Goal: Task Accomplishment & Management: Complete application form

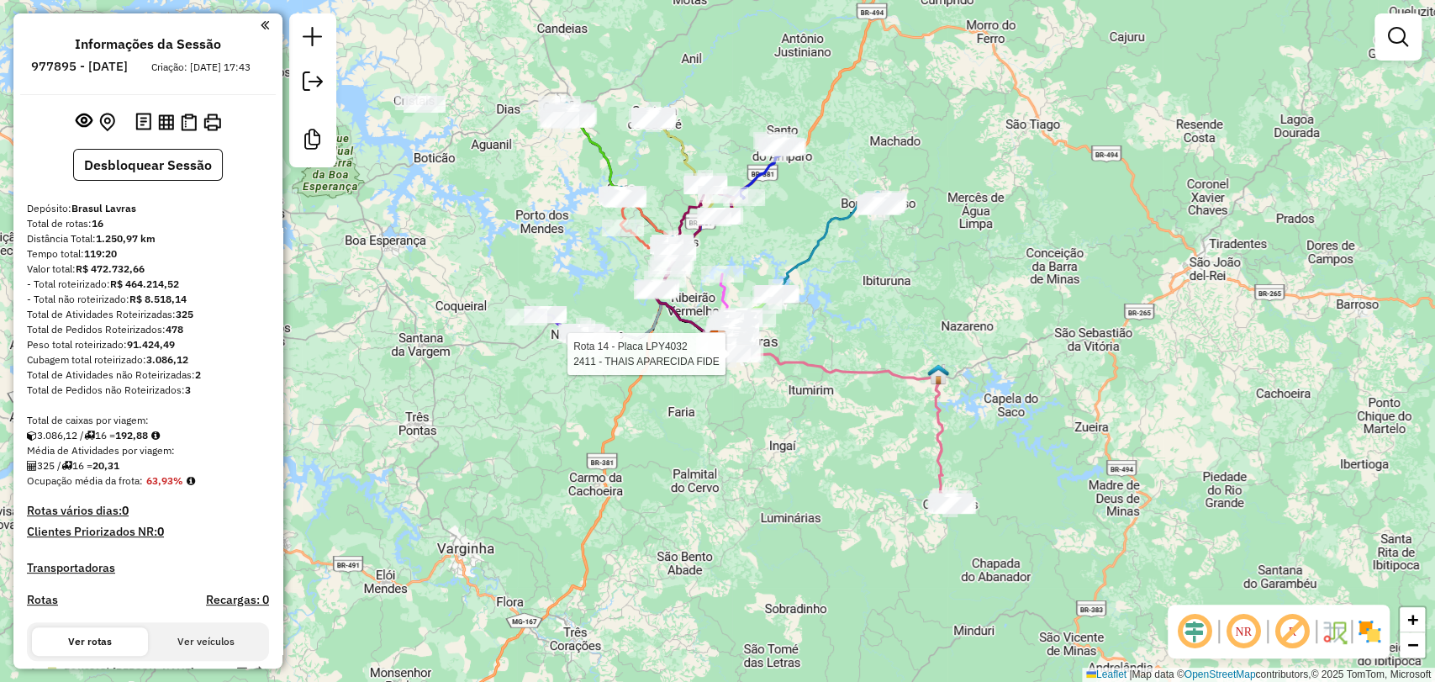
select select "**********"
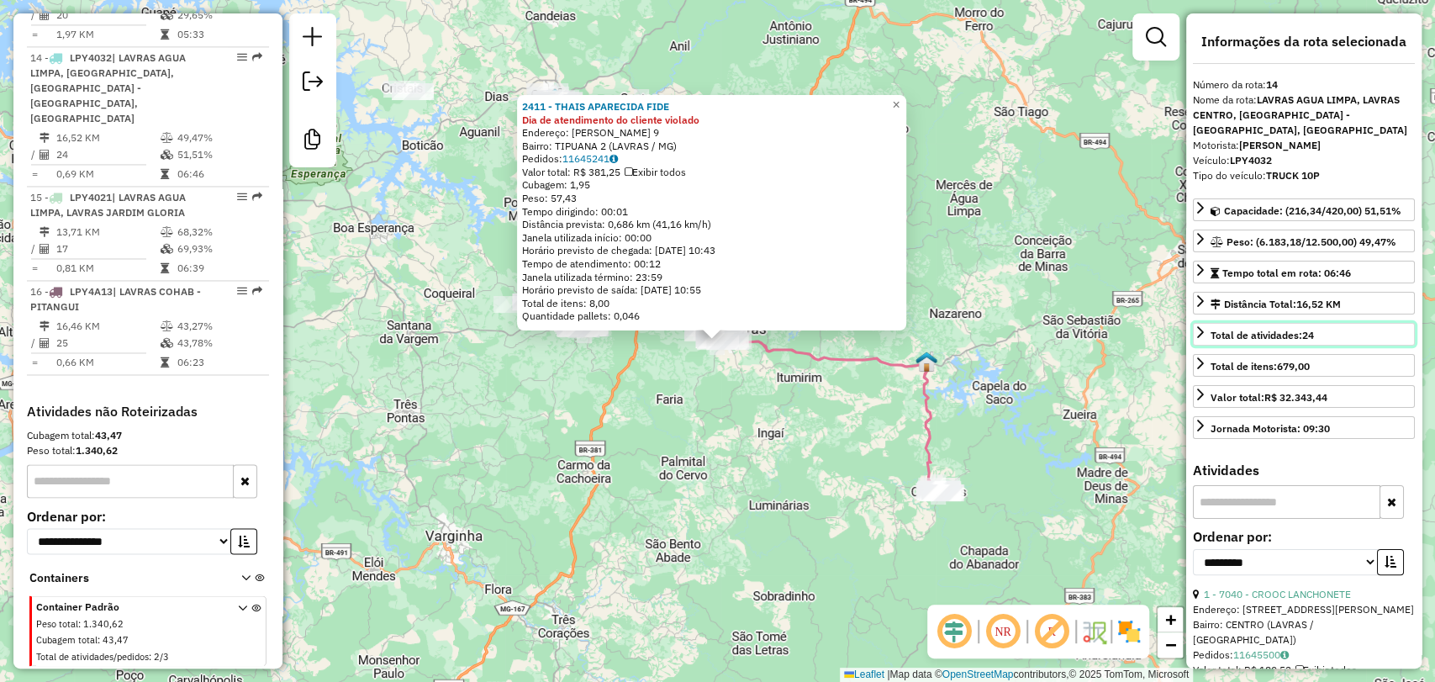
click at [1268, 333] on span "Total de atividades: 24" at bounding box center [1262, 335] width 103 height 13
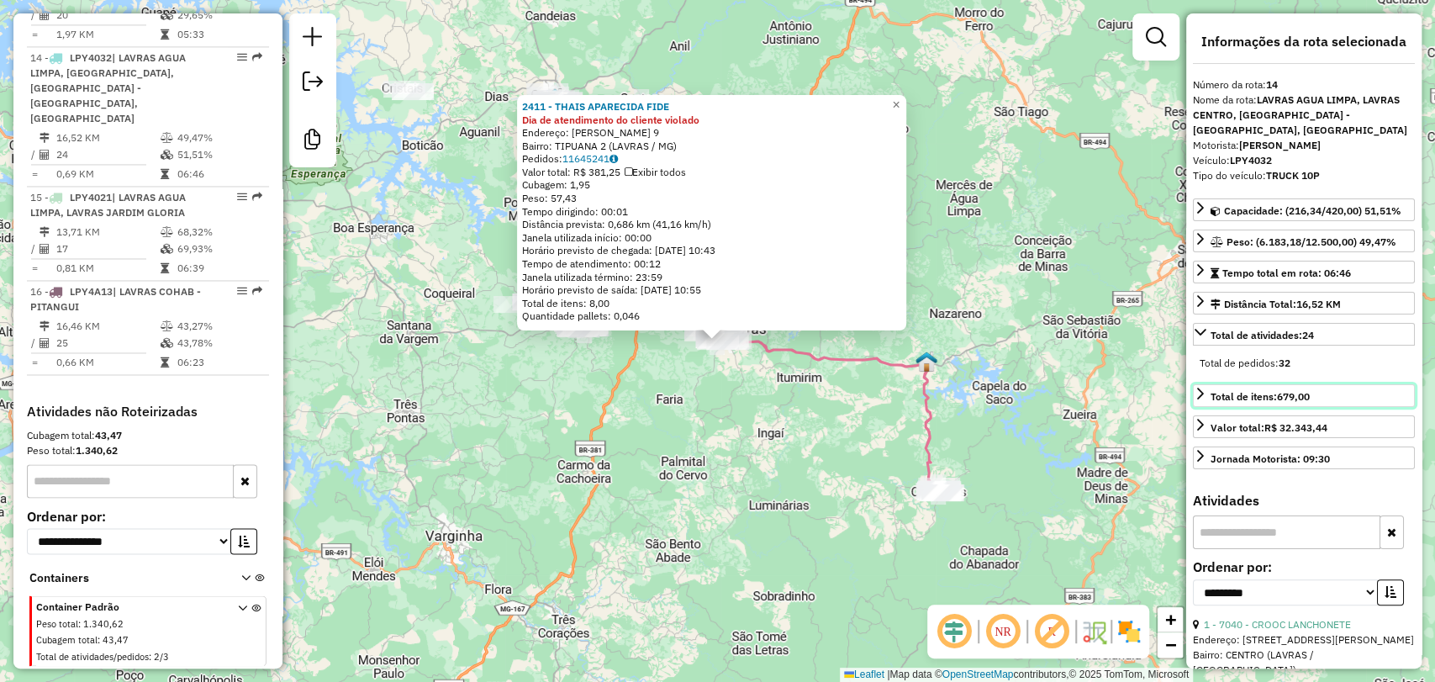
click at [1261, 403] on link "Total de itens: 679,00" at bounding box center [1304, 395] width 222 height 23
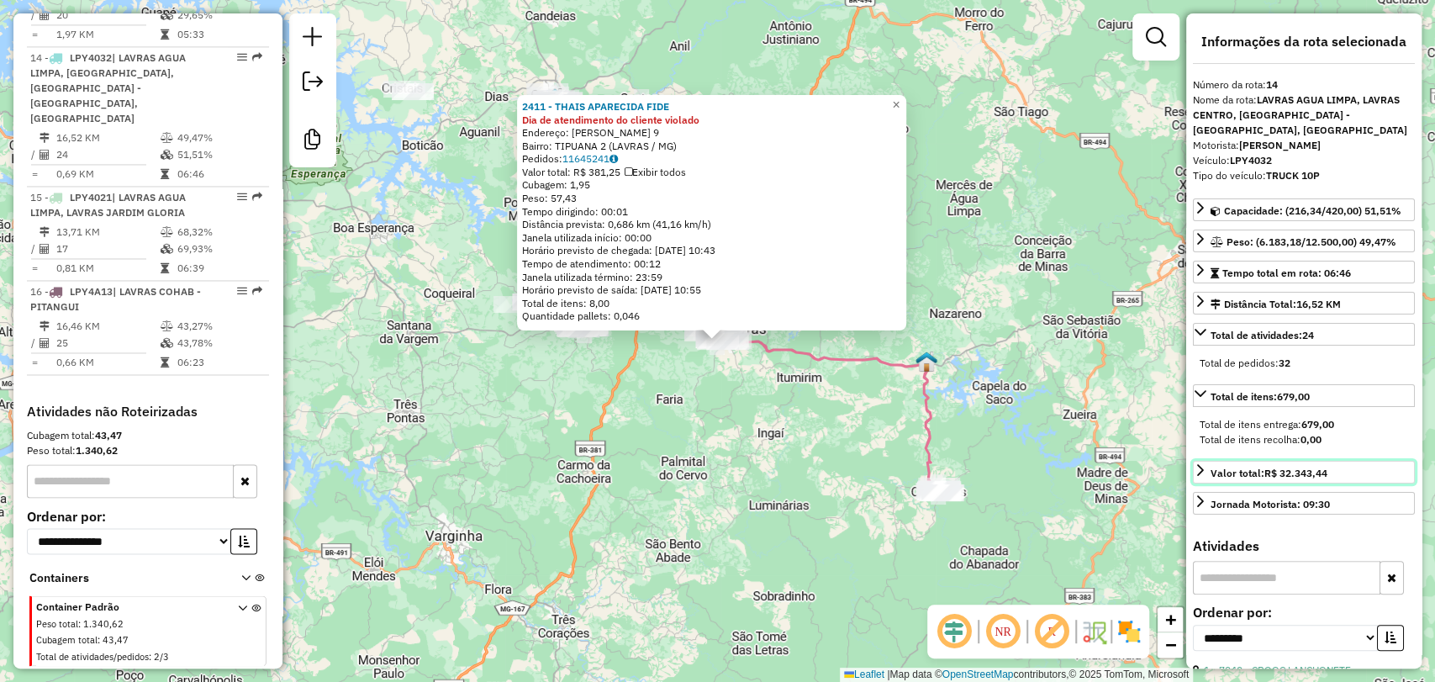
click at [1269, 467] on strong "R$ 32.343,44" at bounding box center [1295, 473] width 63 height 13
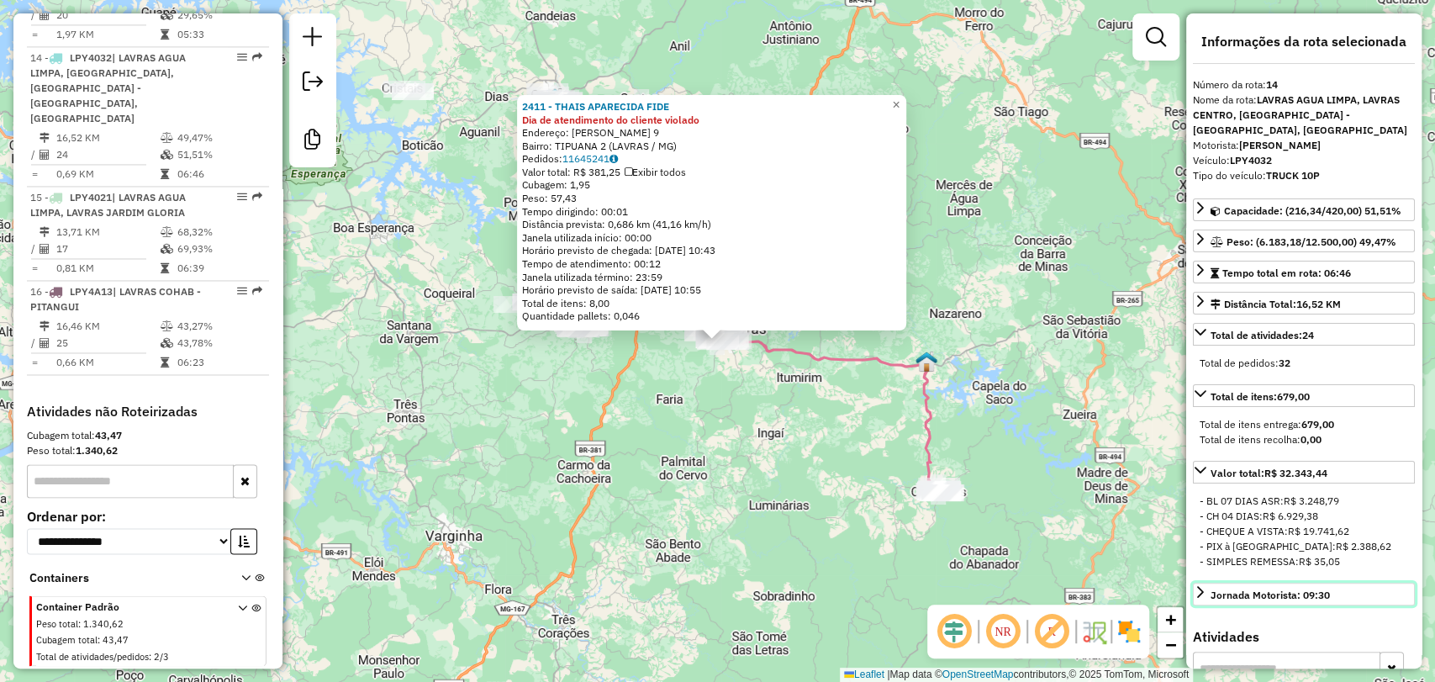
click at [1273, 592] on div "Jornada Motorista: 09:30" at bounding box center [1270, 595] width 119 height 15
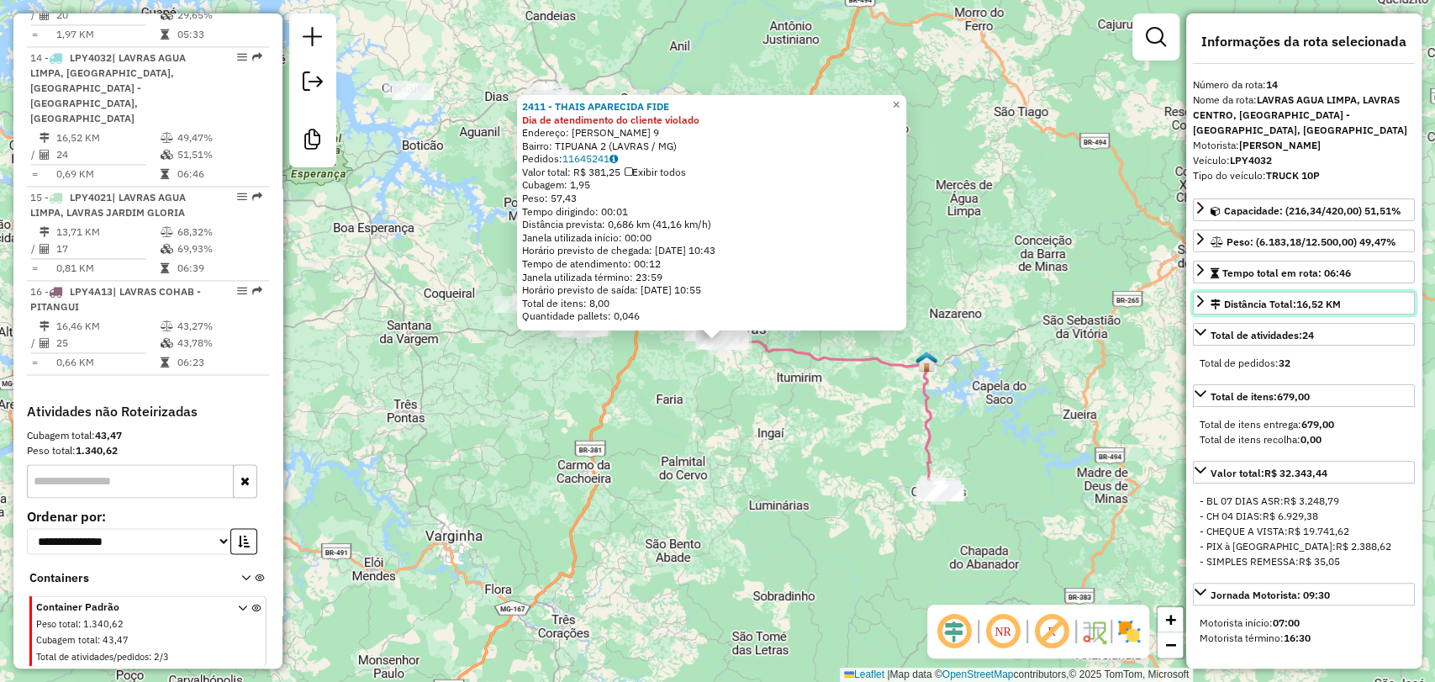
drag, startPoint x: 1259, startPoint y: 296, endPoint x: 1248, endPoint y: 328, distance: 33.8
click at [1260, 298] on div "Distância Total: 16,52 KM" at bounding box center [1276, 304] width 130 height 15
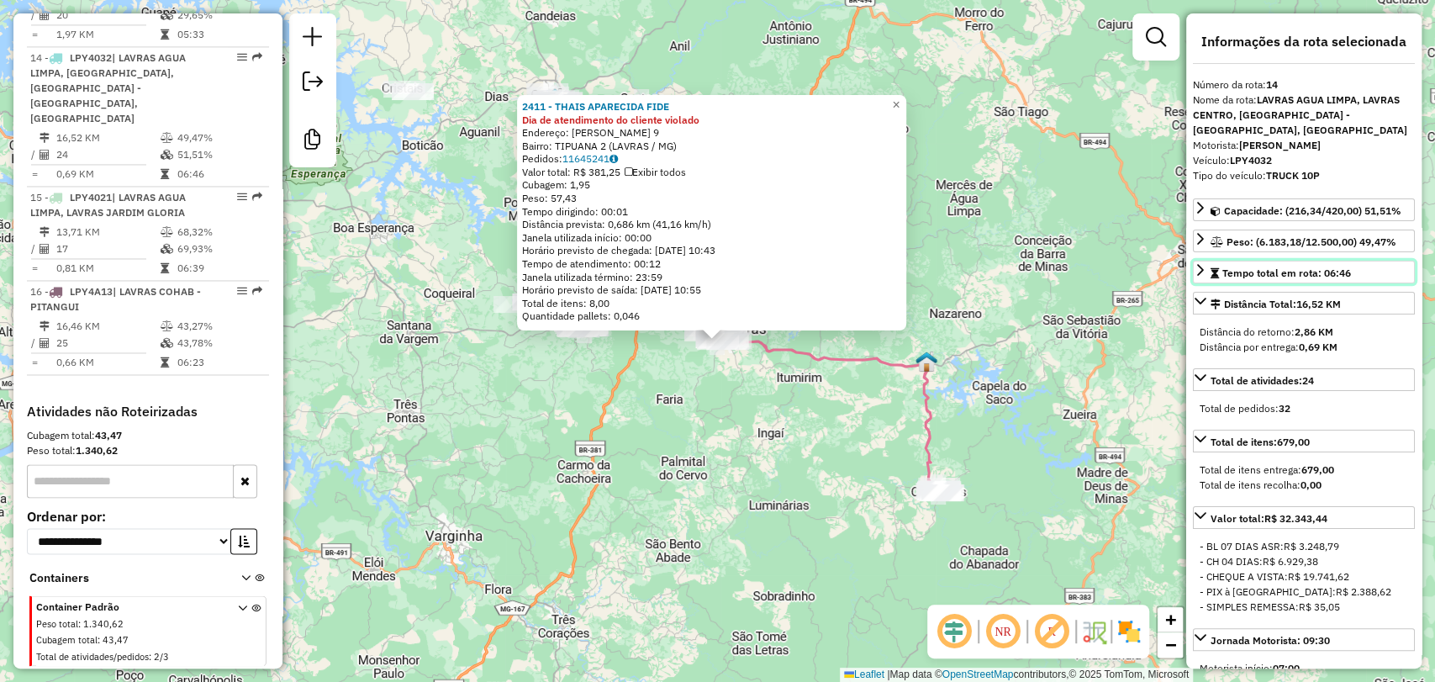
click at [1270, 270] on span "Tempo total em rota: 06:46" at bounding box center [1286, 272] width 129 height 13
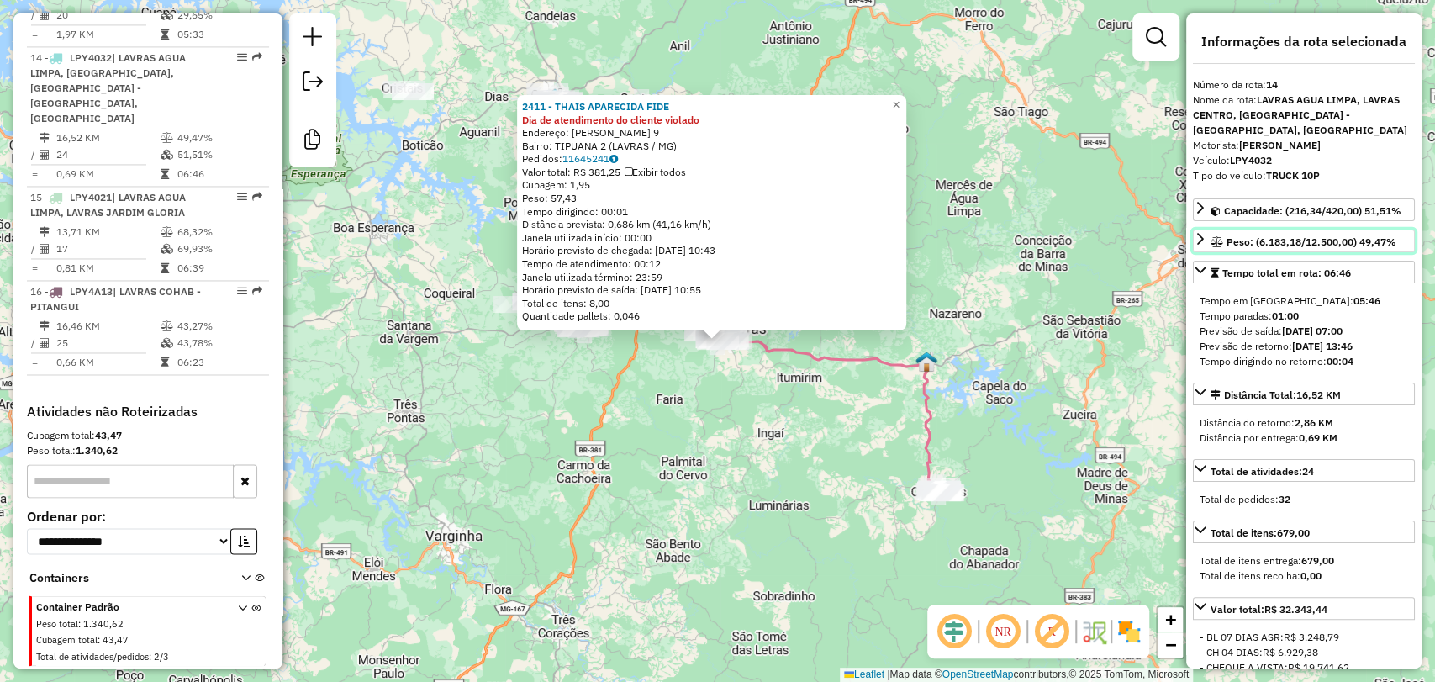
click at [1270, 245] on span "Peso: (6.183,18/12.500,00) 49,47%" at bounding box center [1312, 241] width 170 height 13
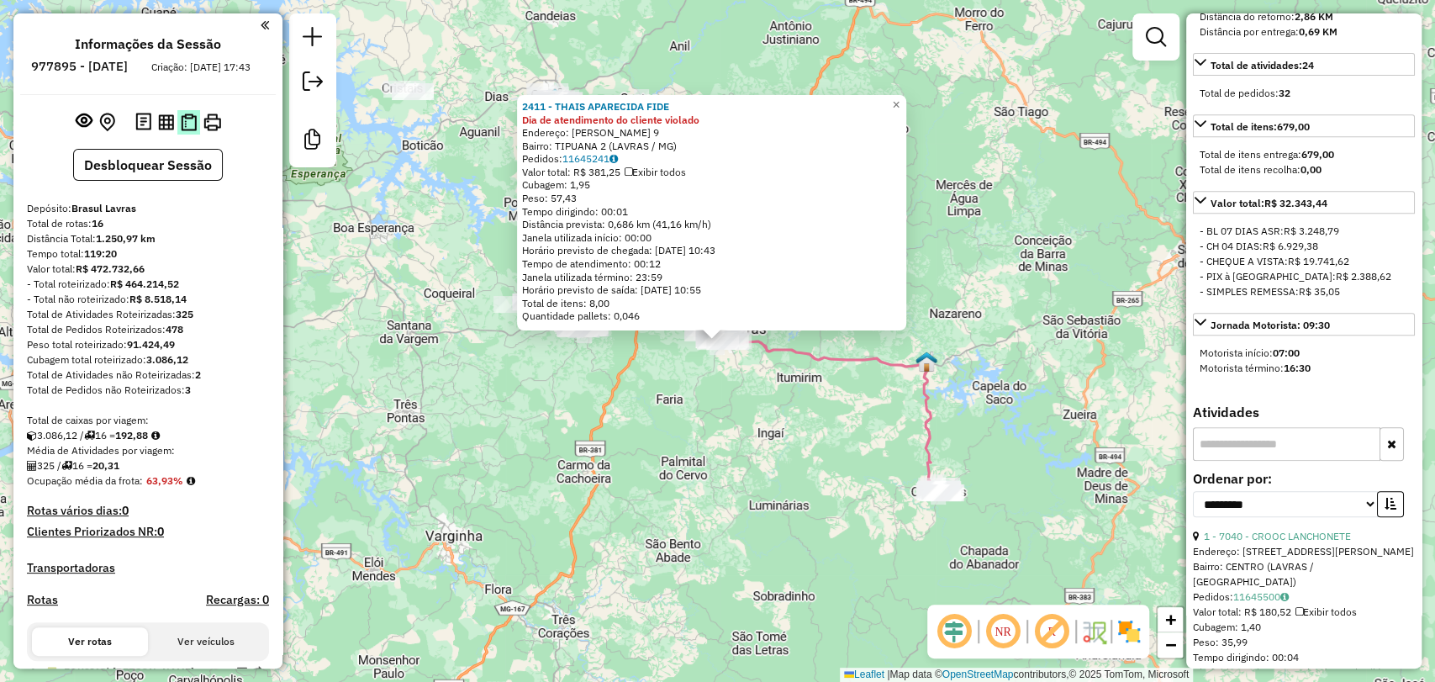
click at [181, 131] on img at bounding box center [189, 122] width 16 height 18
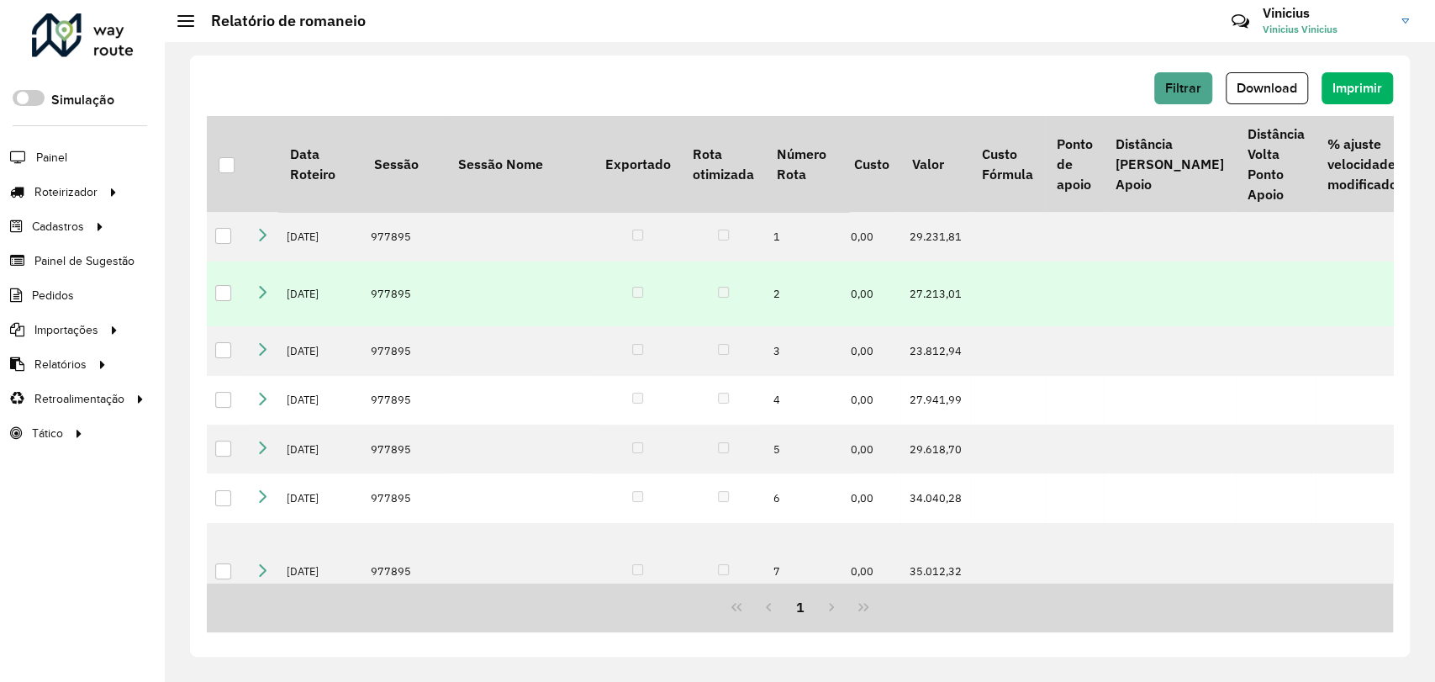
scroll to position [0, 199]
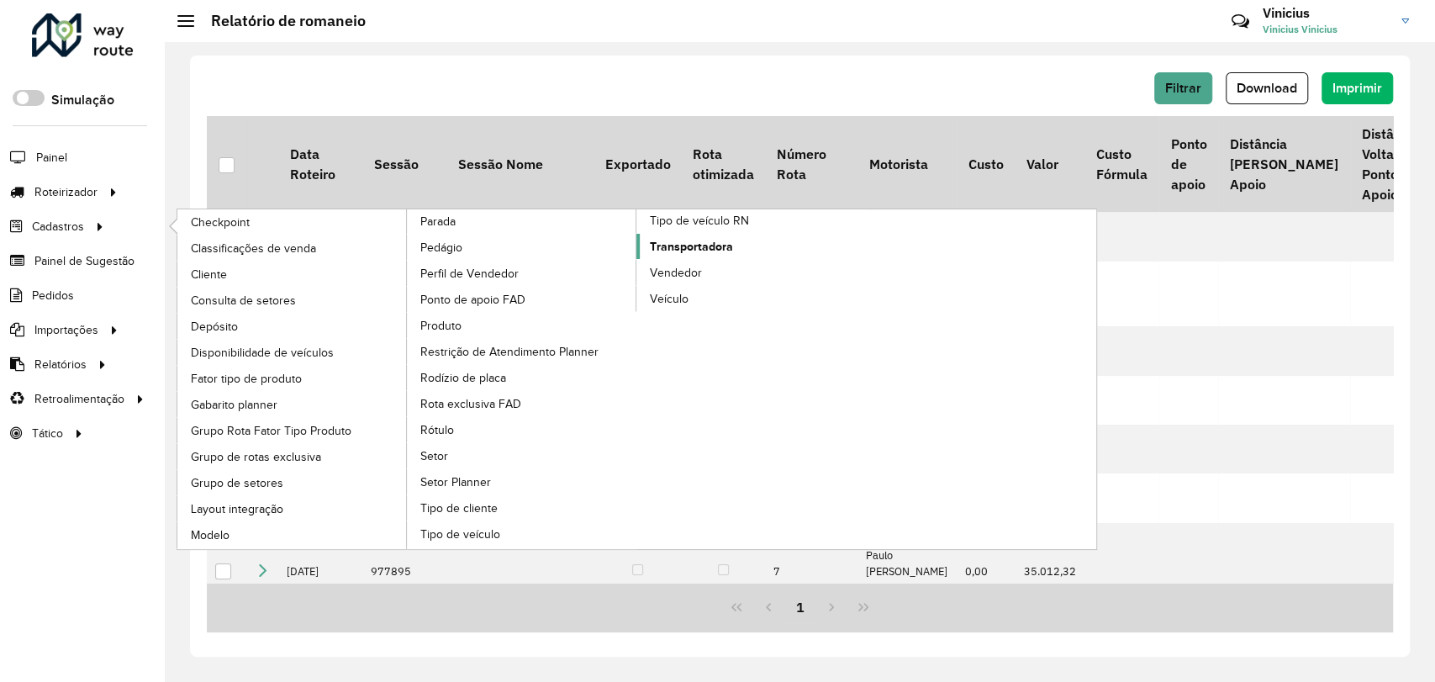
click at [703, 248] on span "Transportadora" at bounding box center [691, 247] width 83 height 18
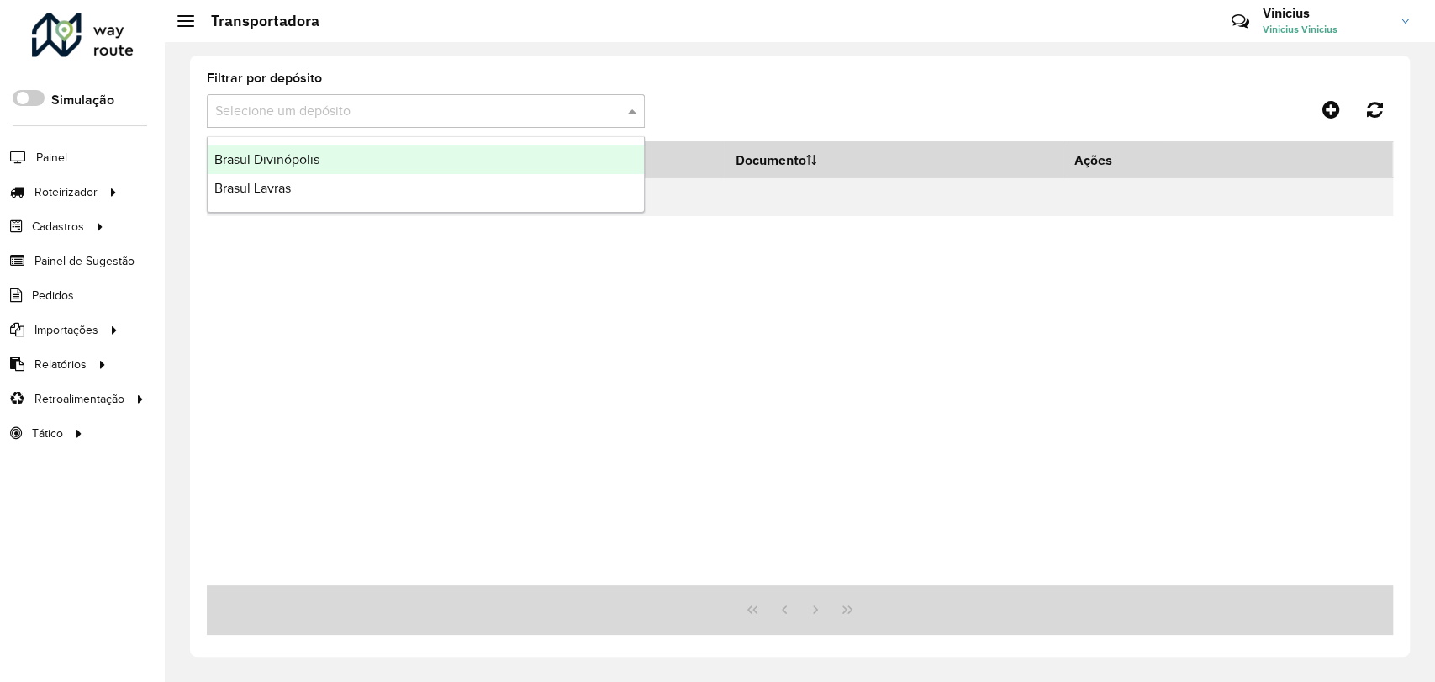
click at [614, 116] on div at bounding box center [426, 111] width 438 height 21
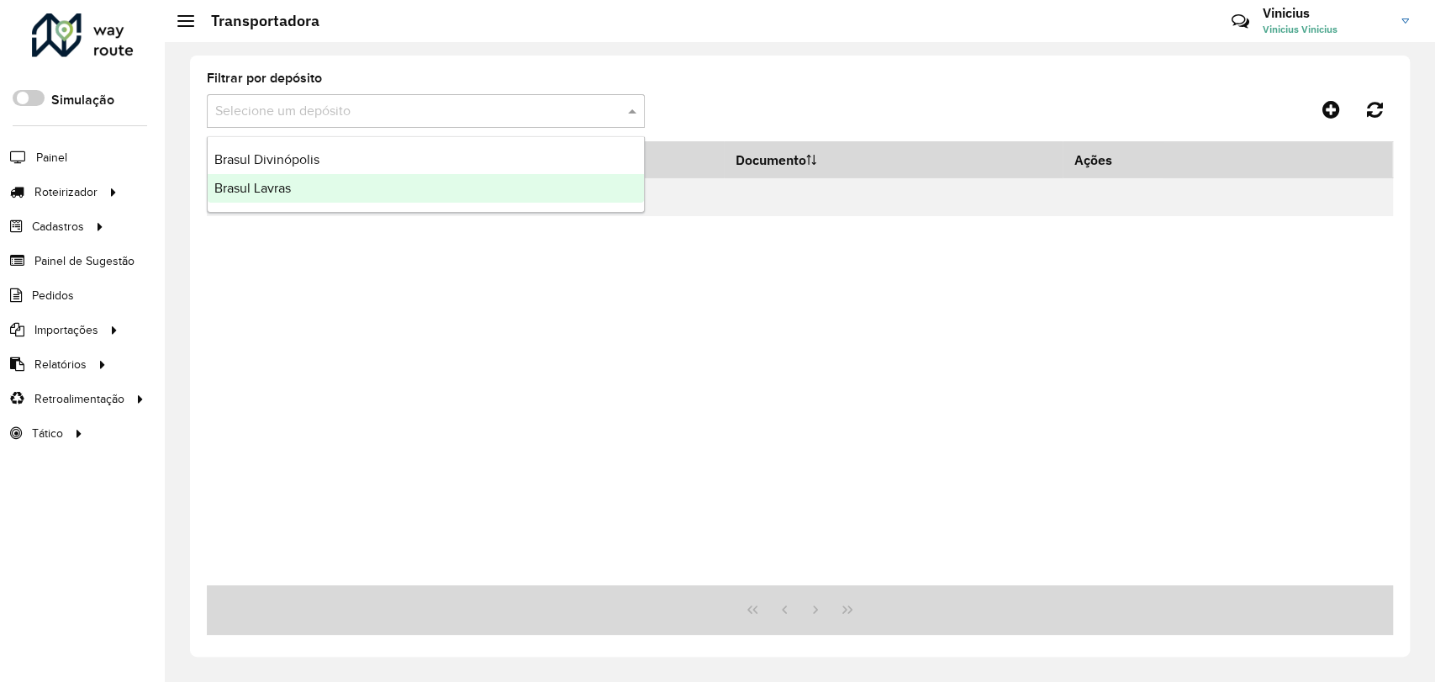
click at [333, 187] on div "Brasul Lavras" at bounding box center [426, 188] width 436 height 29
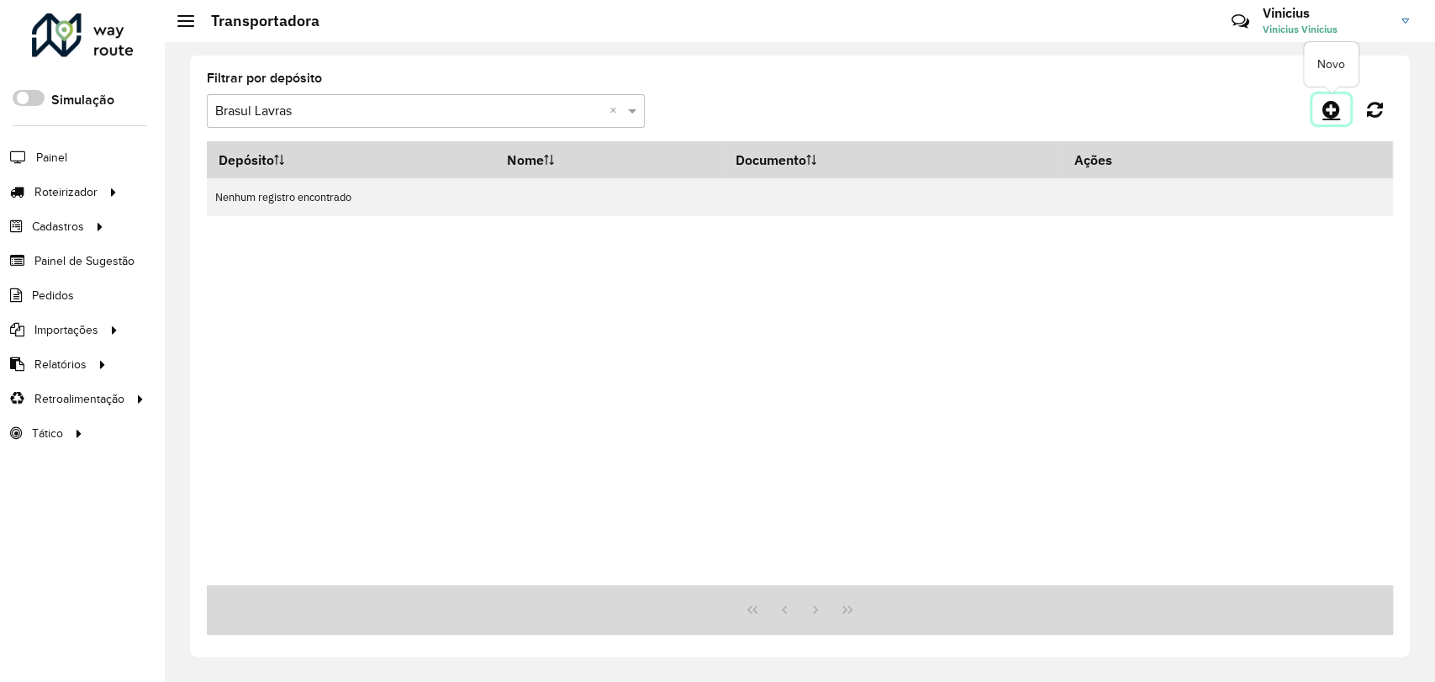
click at [1336, 112] on icon at bounding box center [1331, 109] width 18 height 20
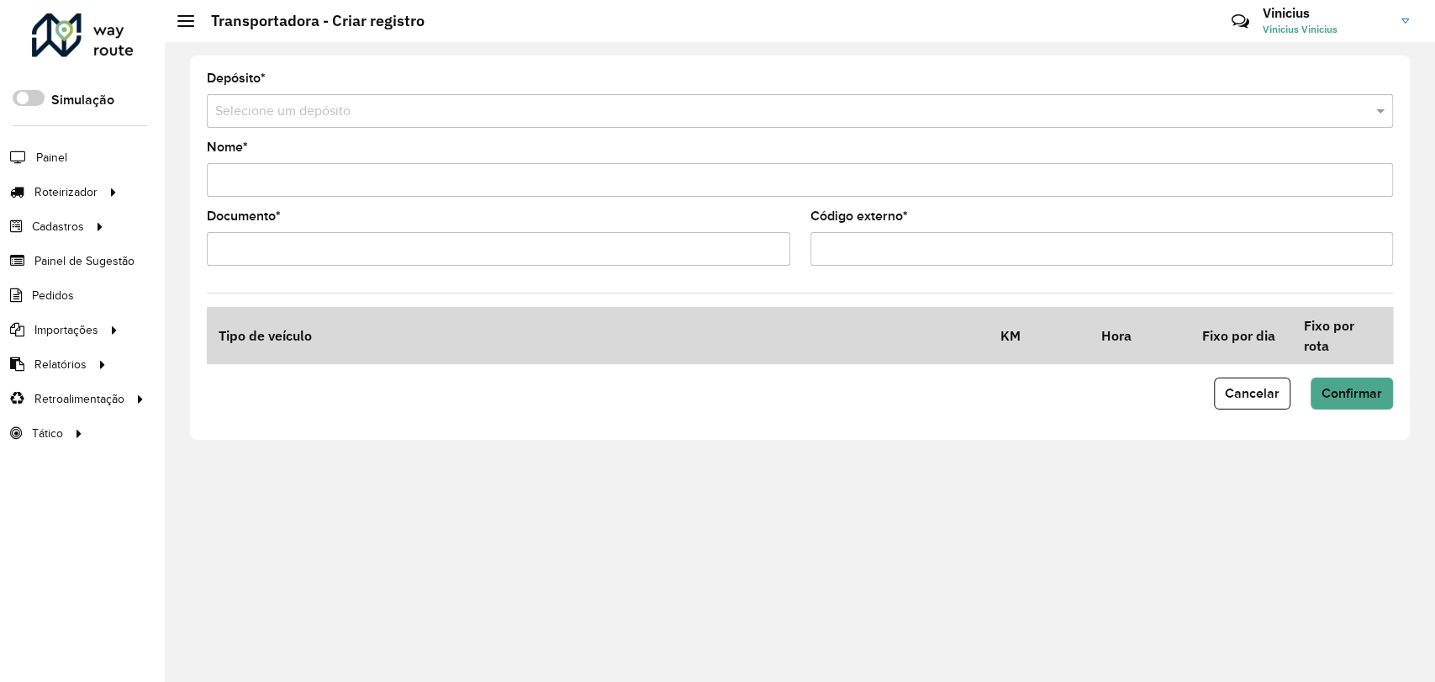
click at [370, 98] on div "Selecione um depósito" at bounding box center [800, 111] width 1186 height 34
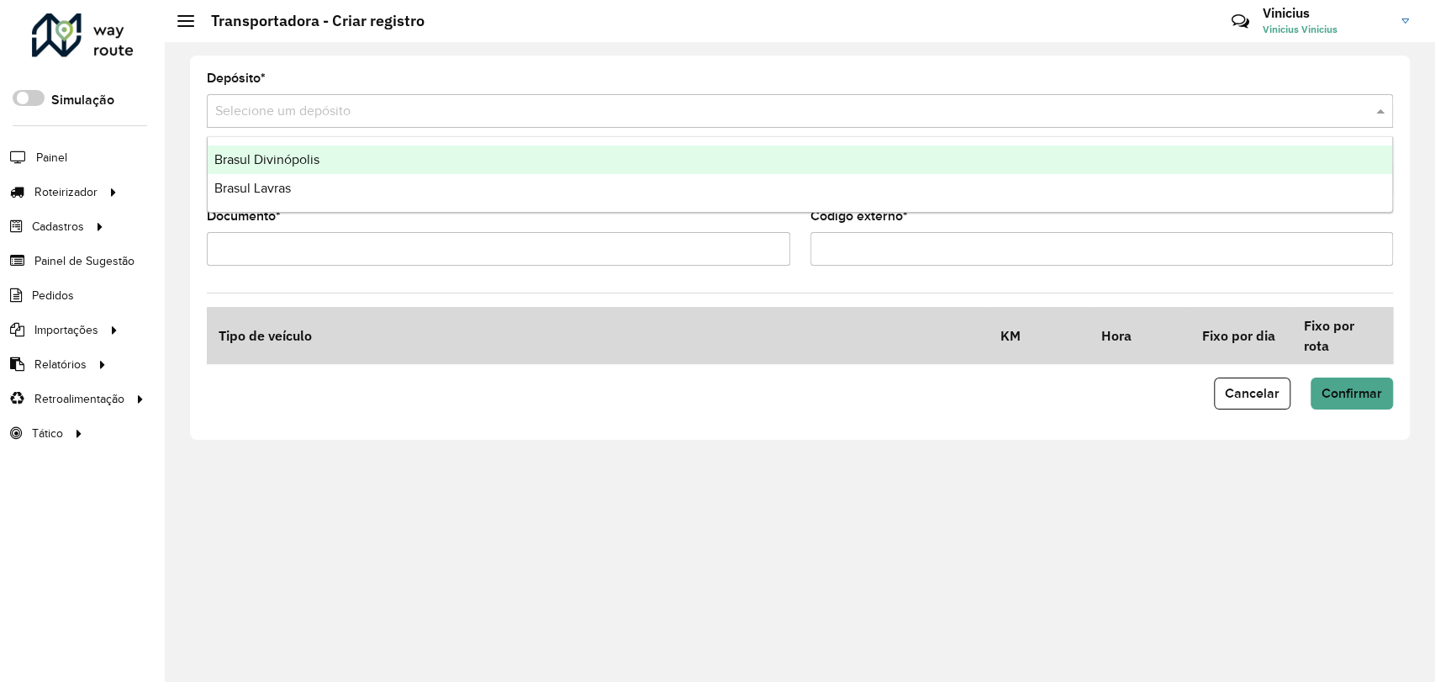
click at [284, 179] on div "Brasul Lavras" at bounding box center [800, 188] width 1185 height 29
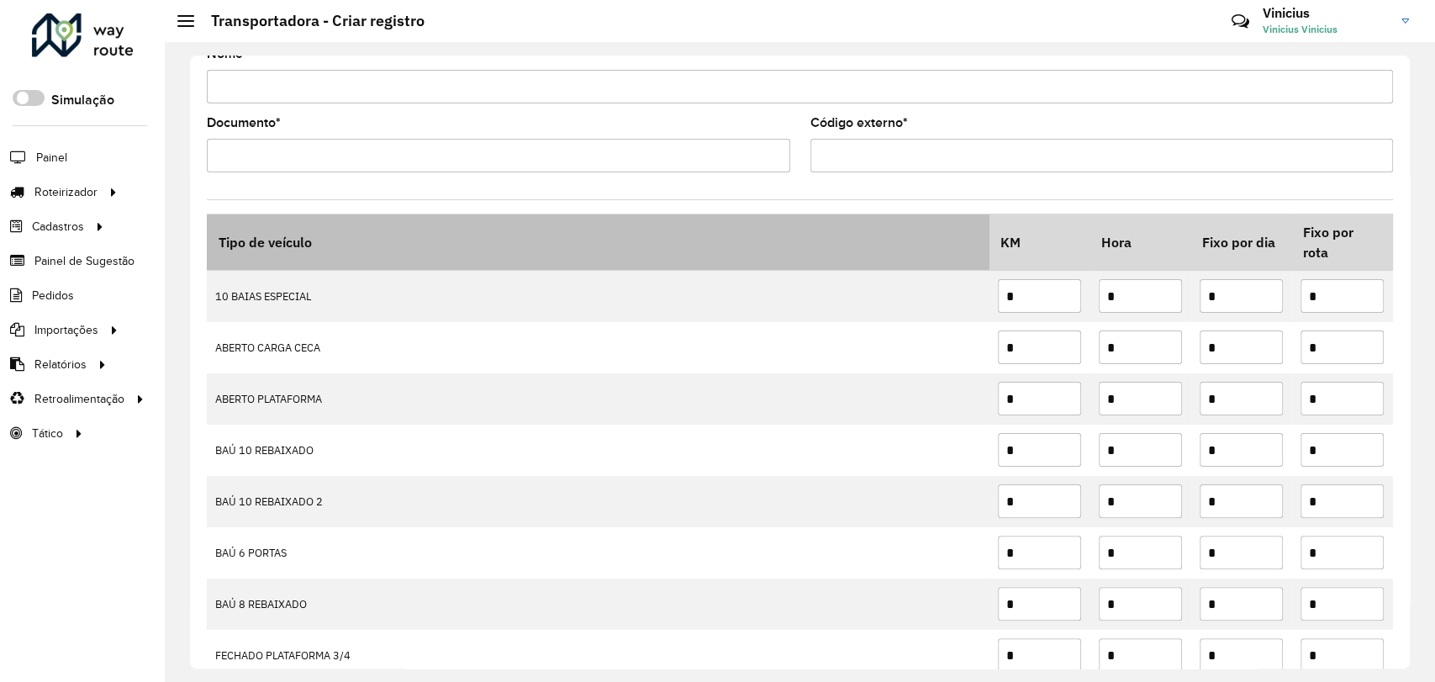
scroll to position [187, 0]
